Goal: Communication & Community: Answer question/provide support

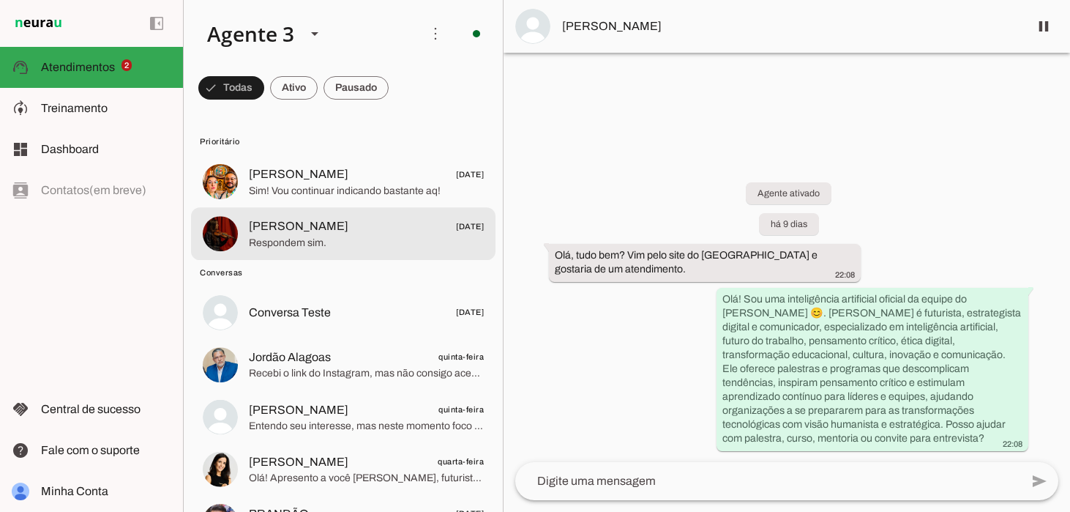
click at [310, 229] on span "[PERSON_NAME]" at bounding box center [299, 226] width 100 height 18
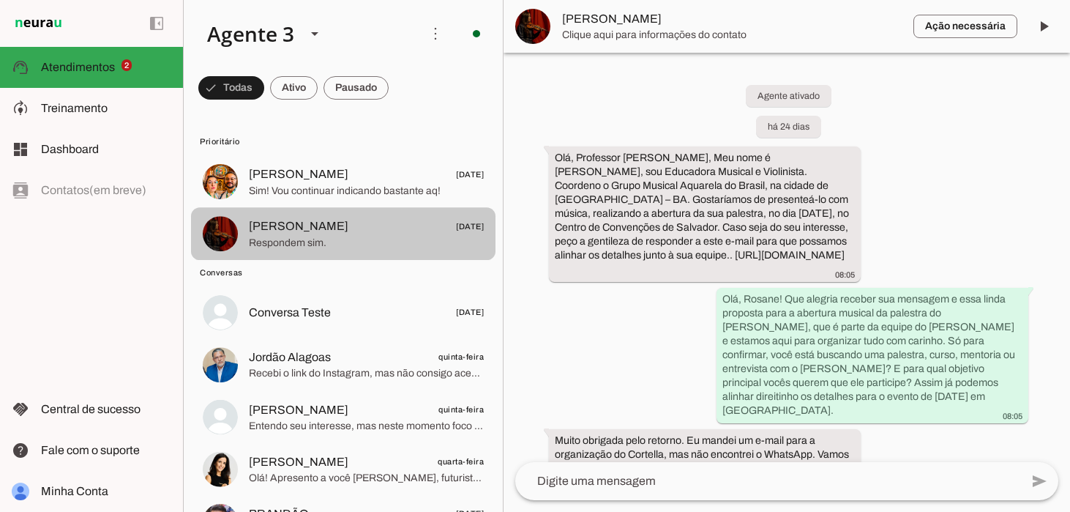
scroll to position [499, 0]
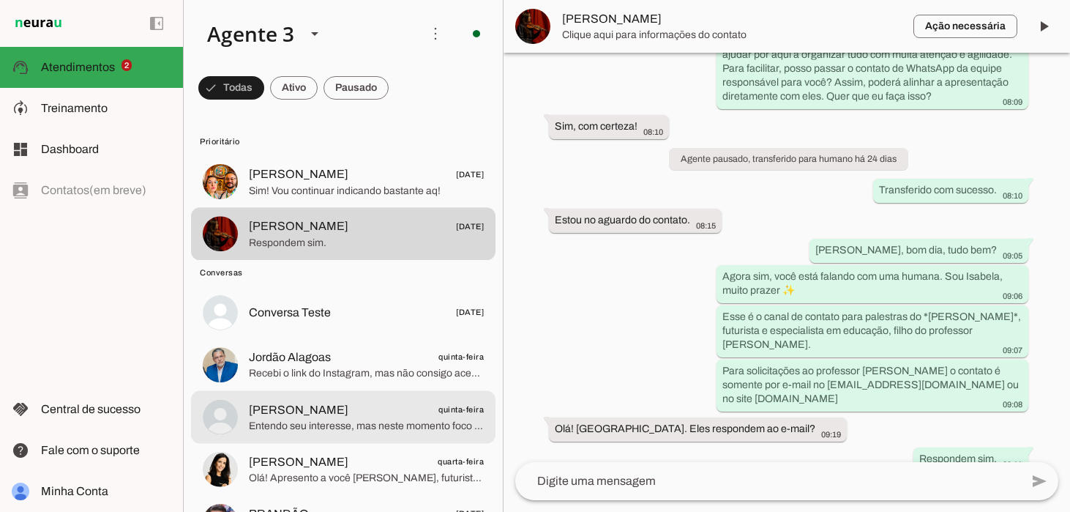
click at [315, 413] on span "[PERSON_NAME]" at bounding box center [299, 409] width 100 height 18
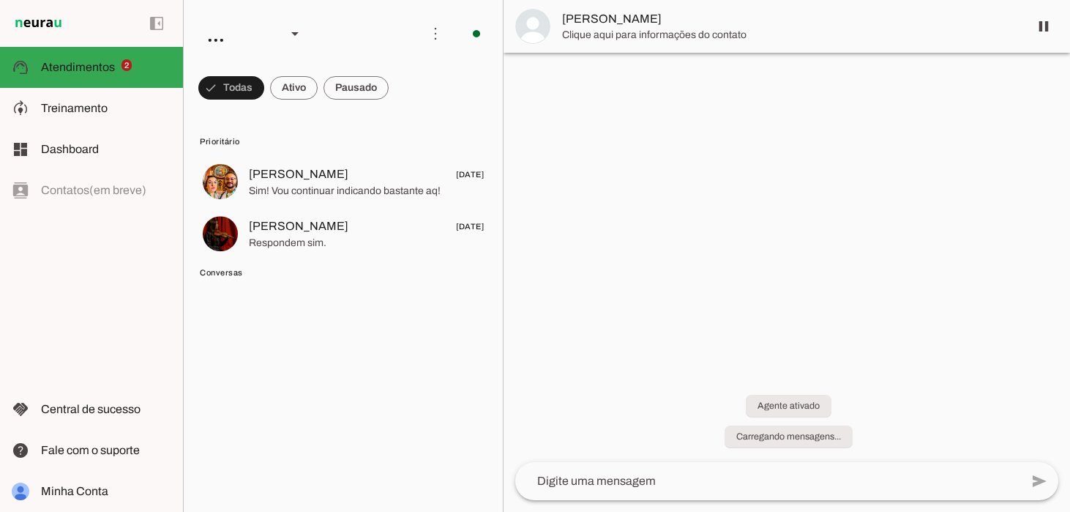
scroll to position [107, 0]
